Goal: Find specific page/section: Find specific page/section

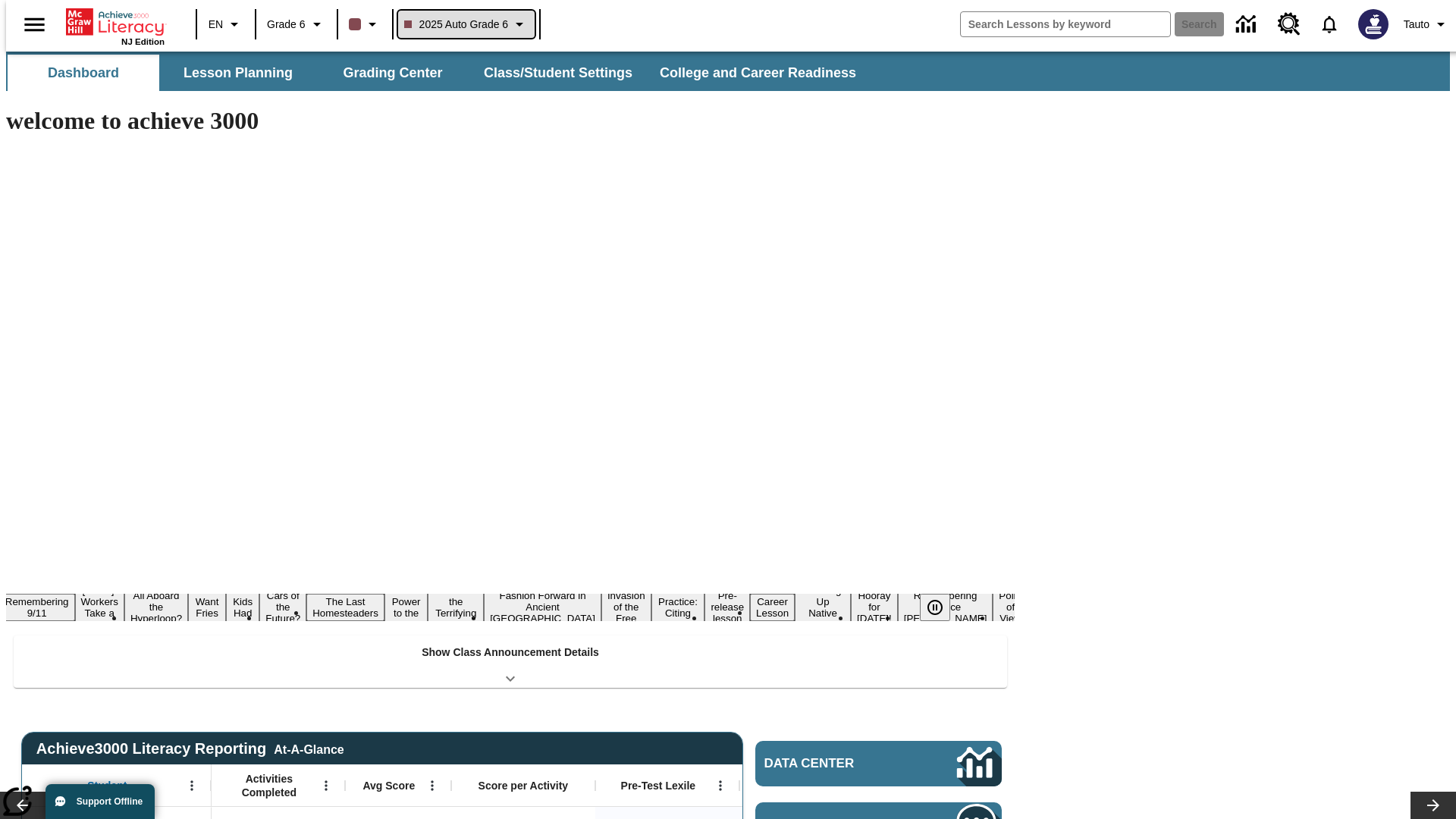
click at [464, 24] on span "2025 Auto Grade 6" at bounding box center [457, 24] width 105 height 16
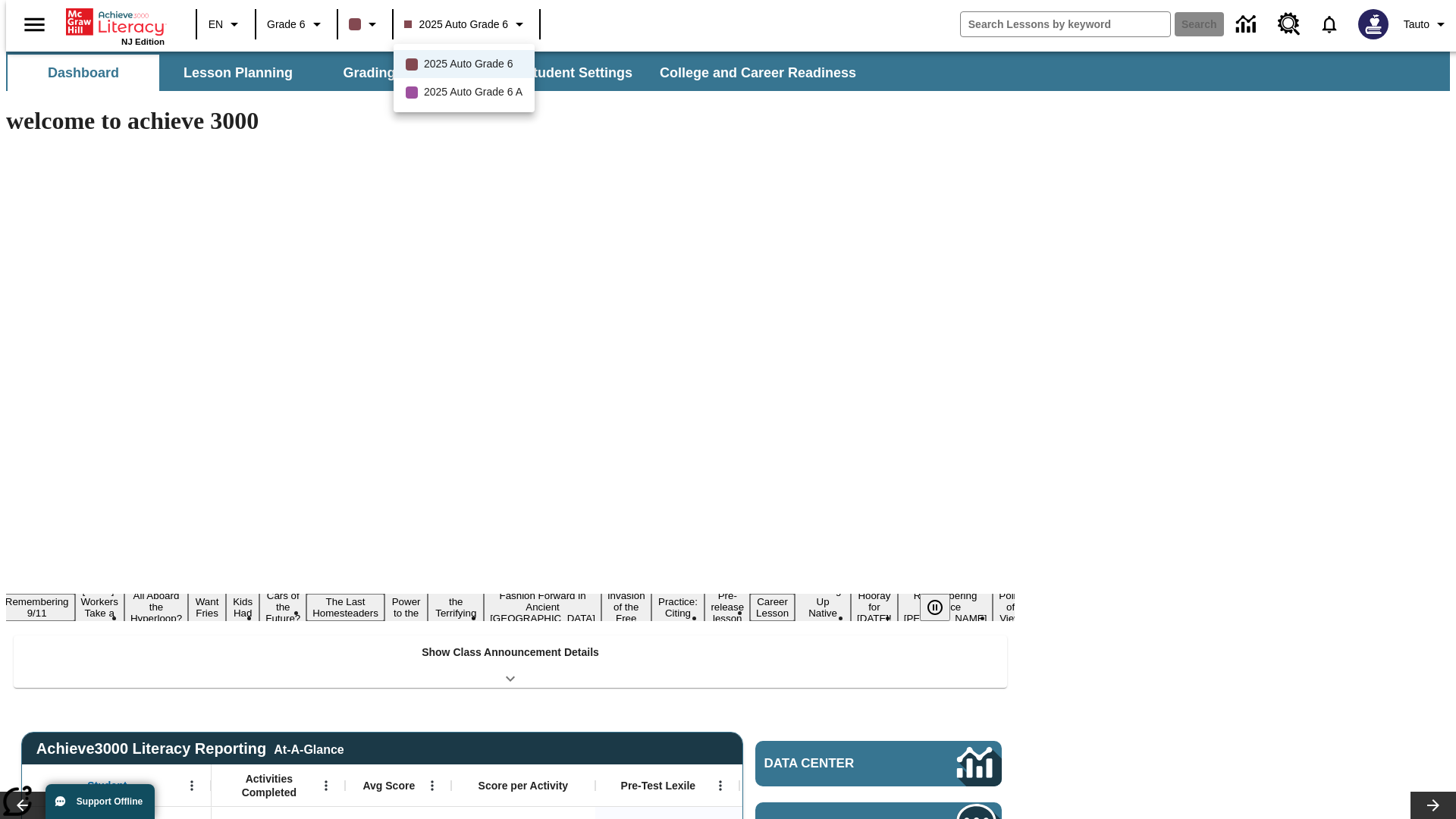
click at [728, 410] on div at bounding box center [728, 410] width 1456 height 819
click at [232, 73] on button "Lesson Planning" at bounding box center [238, 72] width 152 height 36
